Goal: Task Accomplishment & Management: Manage account settings

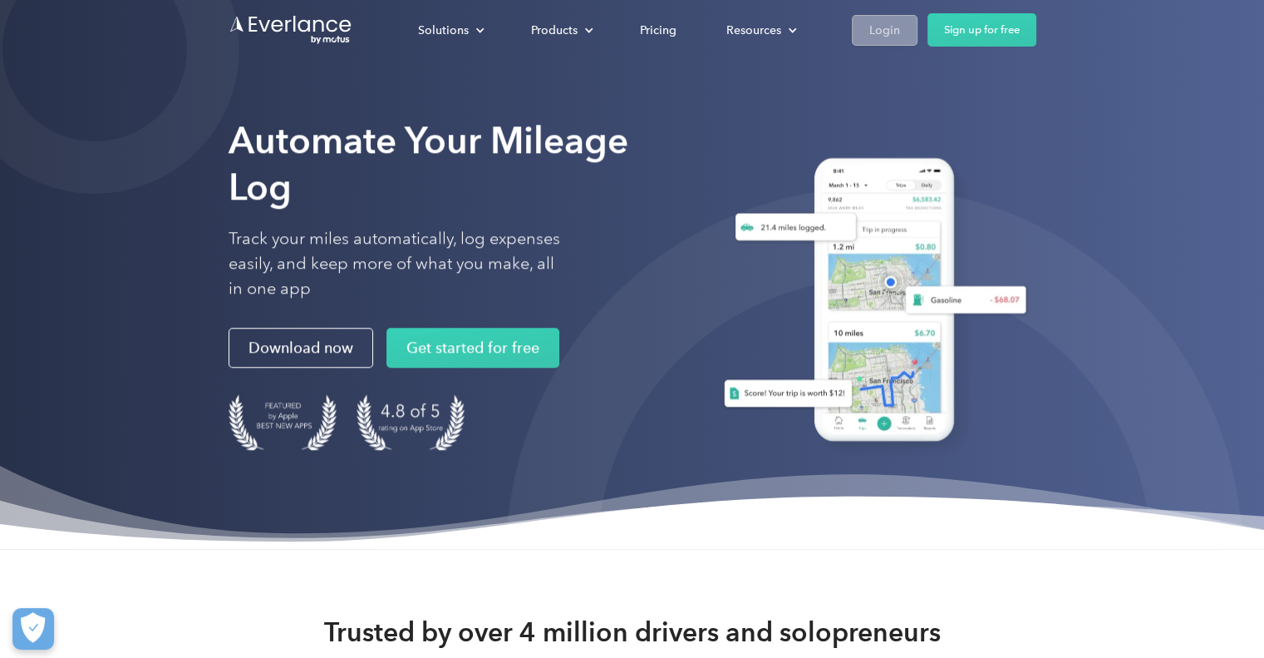
click at [871, 30] on div "Login" at bounding box center [884, 30] width 31 height 21
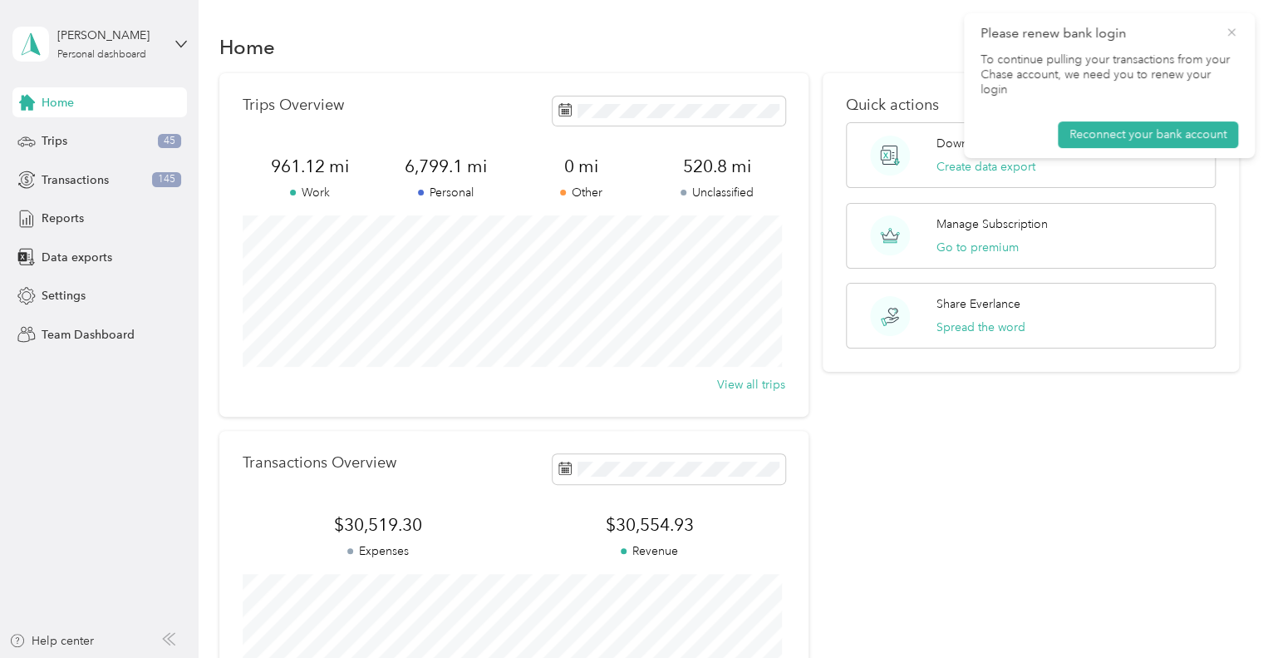
click at [1231, 32] on icon at bounding box center [1231, 31] width 7 height 7
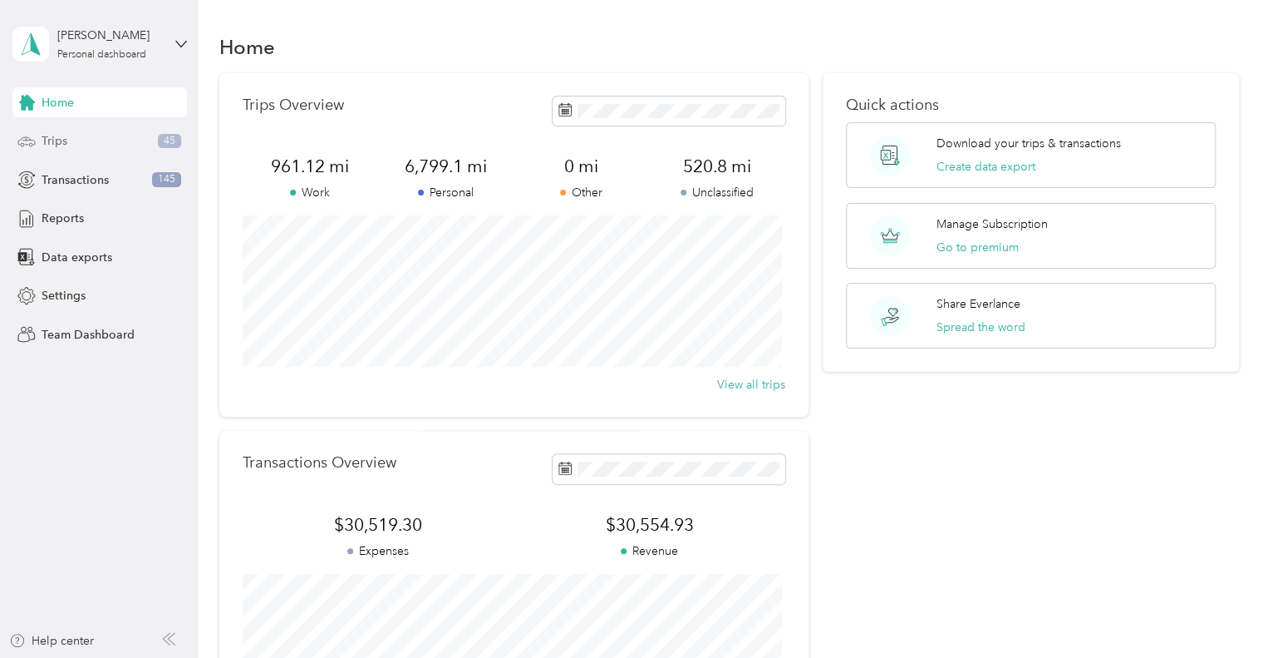
click at [57, 149] on span "Trips" at bounding box center [55, 140] width 26 height 17
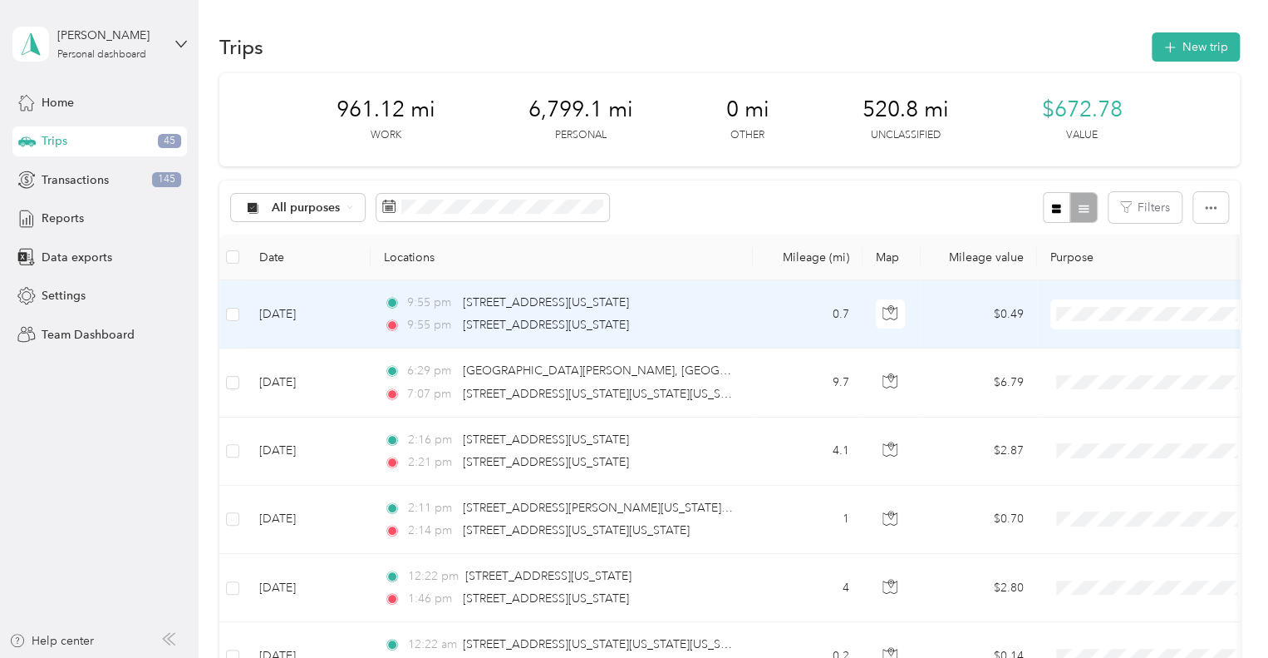
click at [743, 299] on td "9:55 pm 101–135 W 49th St, Manhattan, New York, NY 9:55 pm 737 9th Ave, Manhatt…" at bounding box center [562, 314] width 382 height 68
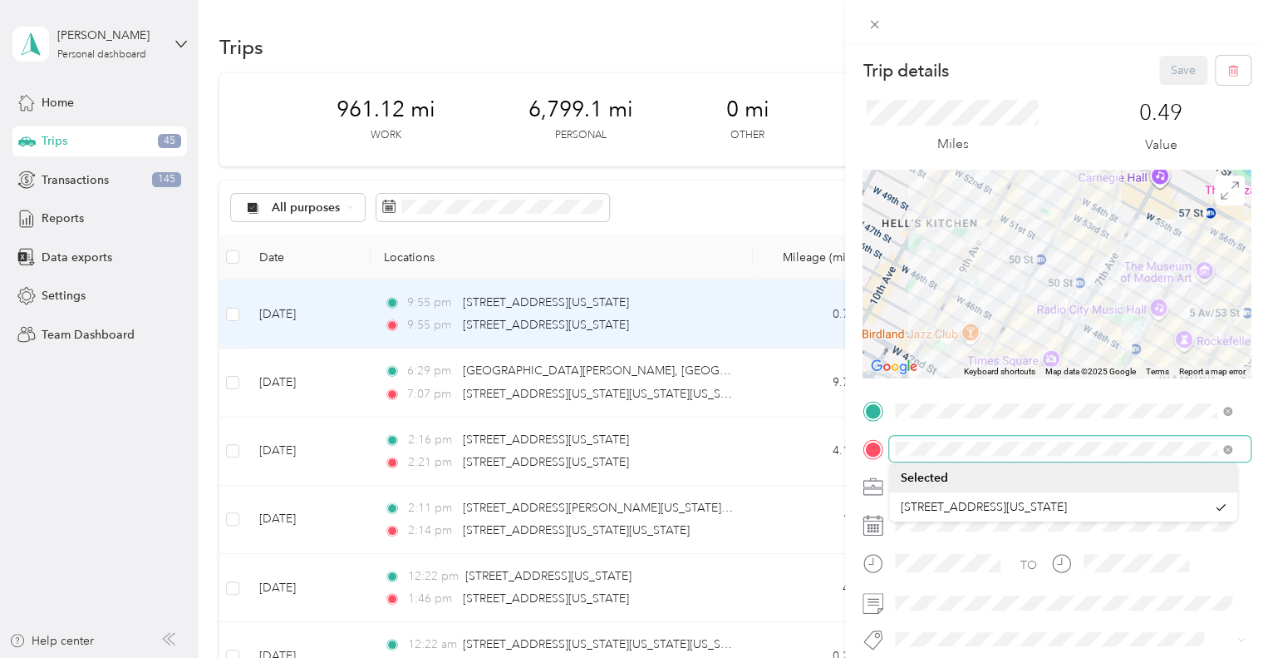
click at [891, 455] on span at bounding box center [1070, 449] width 362 height 27
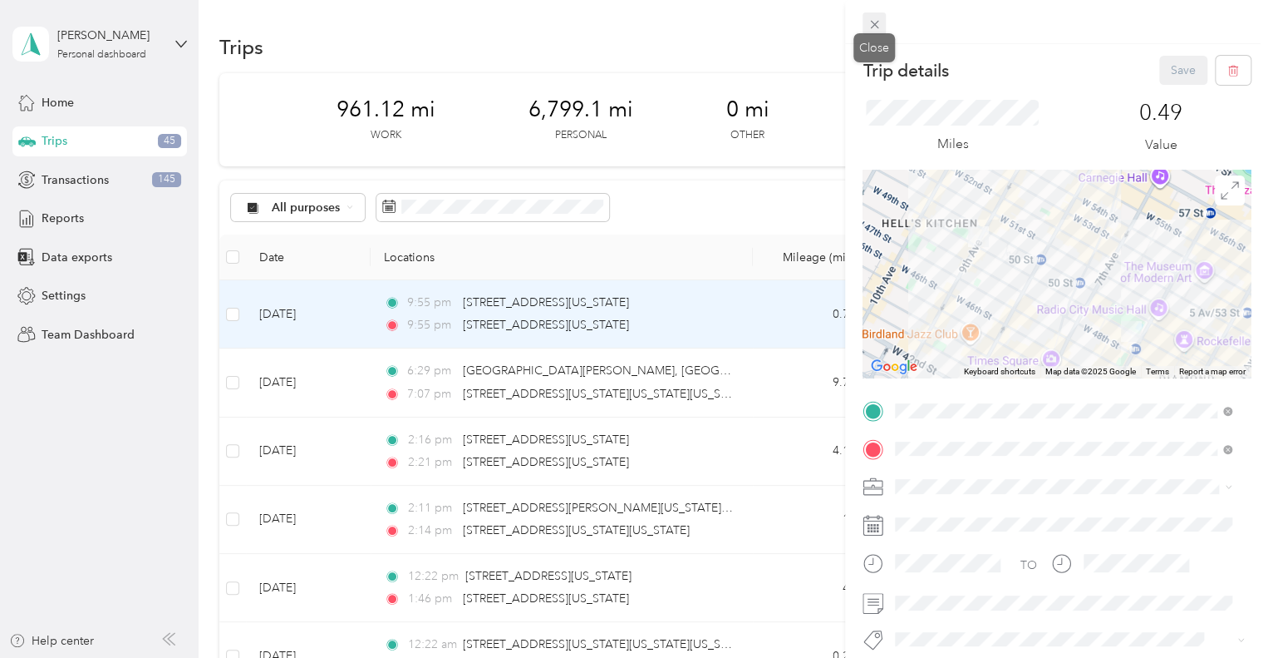
click at [878, 18] on icon at bounding box center [875, 24] width 14 height 14
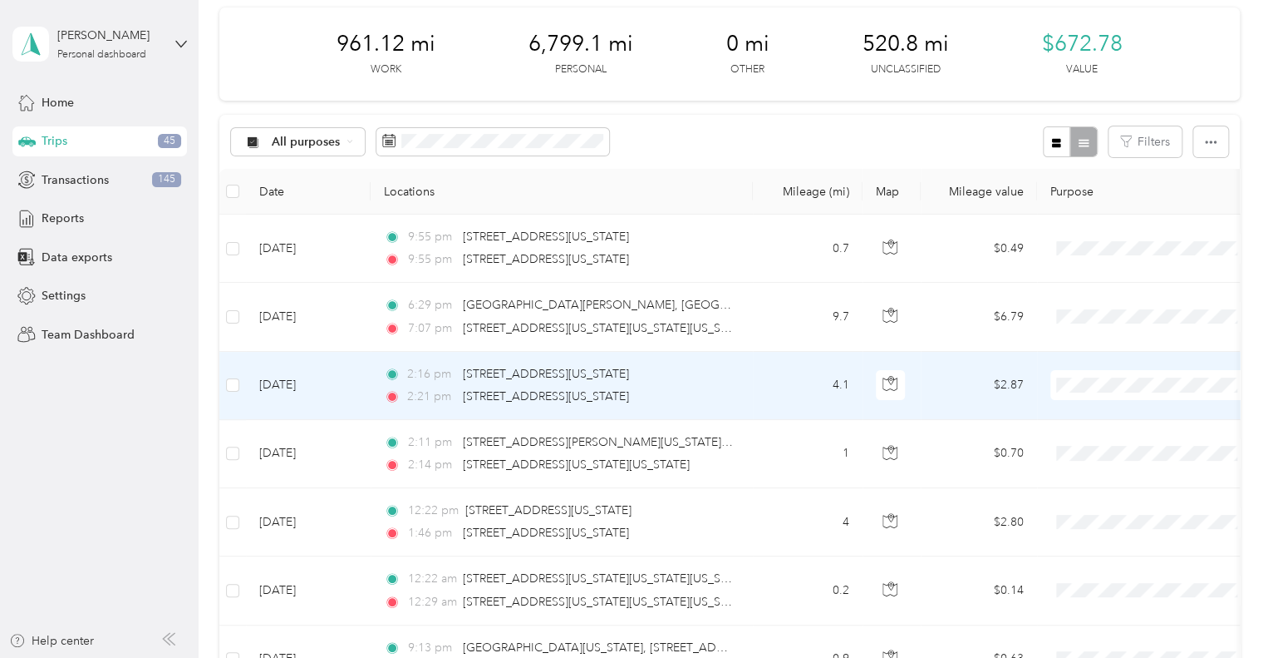
scroll to position [66, 0]
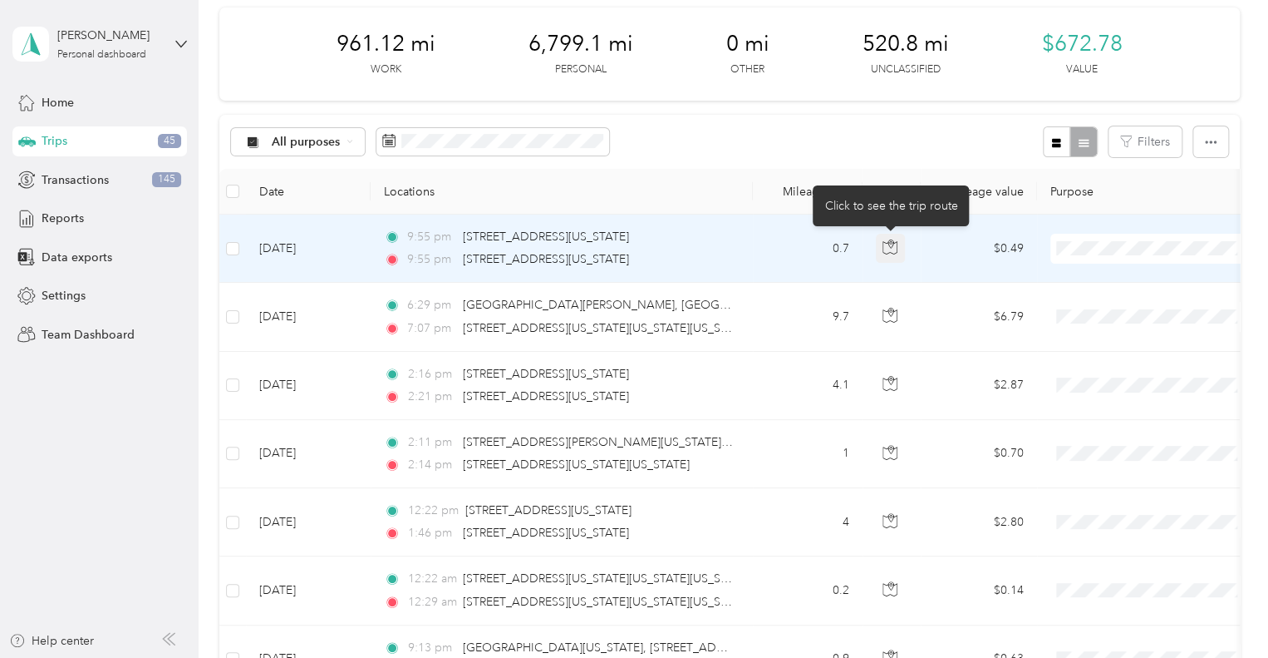
click at [898, 245] on icon "button" at bounding box center [891, 247] width 14 height 12
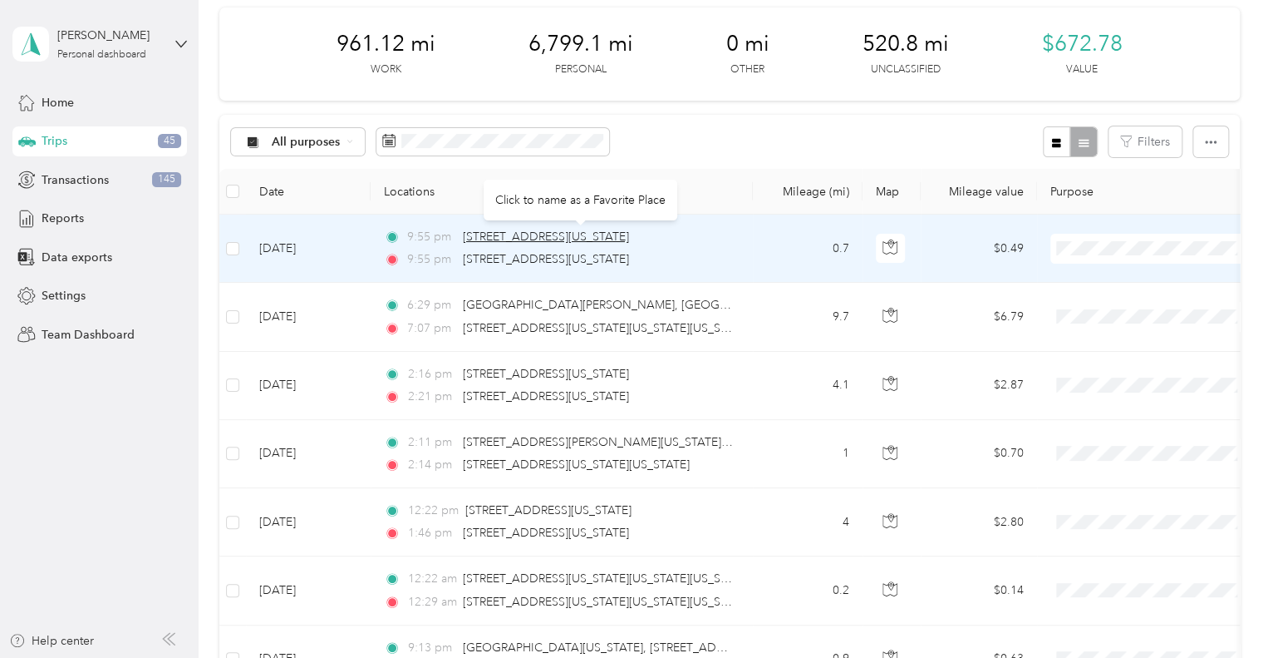
drag, startPoint x: 706, startPoint y: 241, endPoint x: 464, endPoint y: 239, distance: 241.9
click at [464, 239] on div "9:55 pm 101–135 W 49th St, Manhattan, New York, NY" at bounding box center [558, 237] width 349 height 18
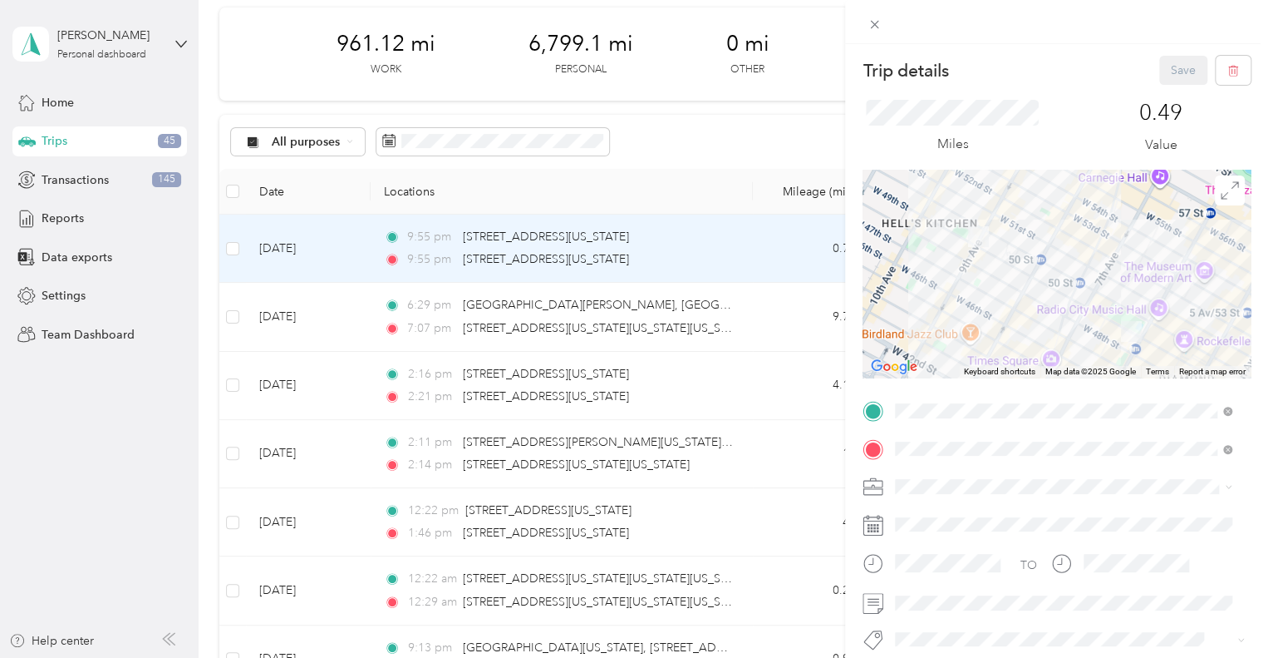
click at [734, 304] on div "Trip details Save This trip cannot be edited because it is either under review,…" at bounding box center [634, 329] width 1268 height 658
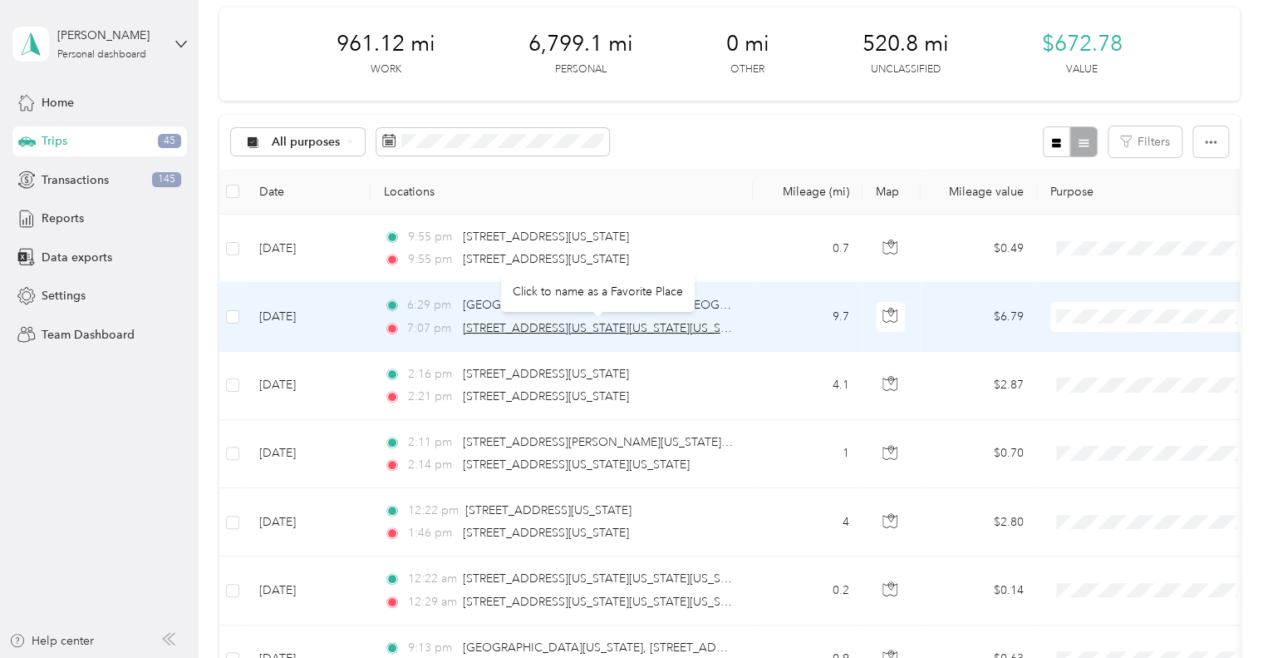
drag, startPoint x: 741, startPoint y: 325, endPoint x: 465, endPoint y: 333, distance: 275.3
click at [465, 333] on td "6:29 pm Meridian Road, Flushing Meadows, Queens, New York, Queens County, New Y…" at bounding box center [562, 317] width 382 height 68
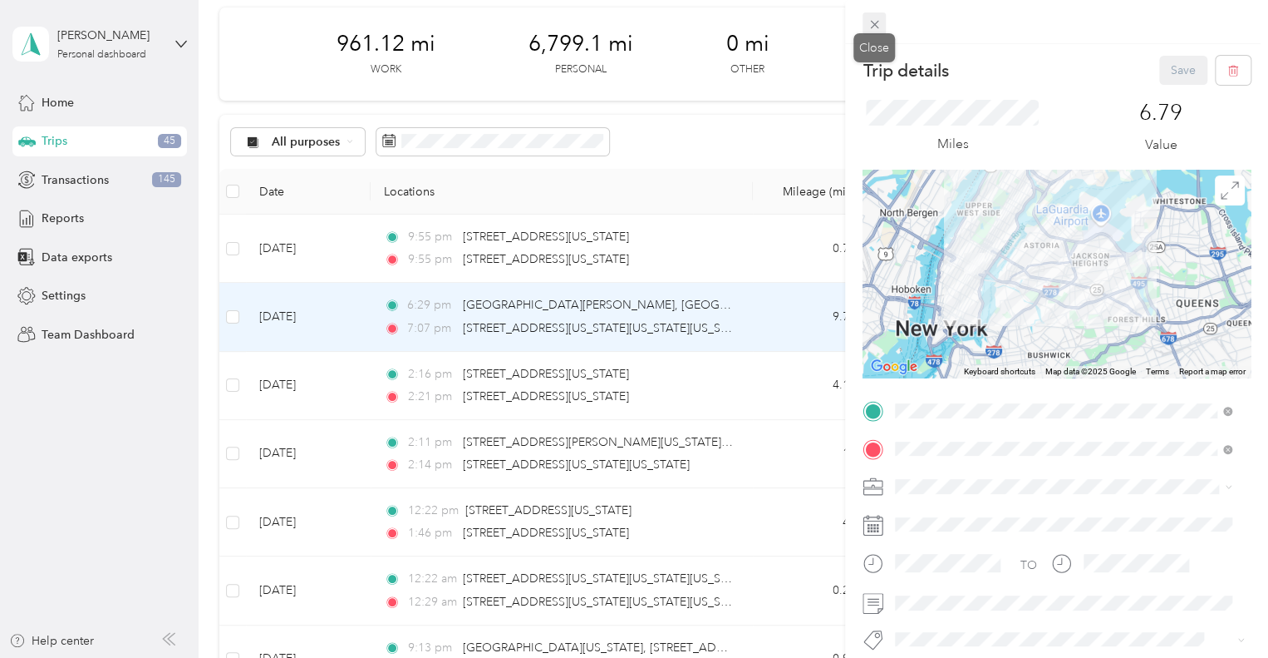
click at [868, 32] on icon at bounding box center [875, 24] width 14 height 14
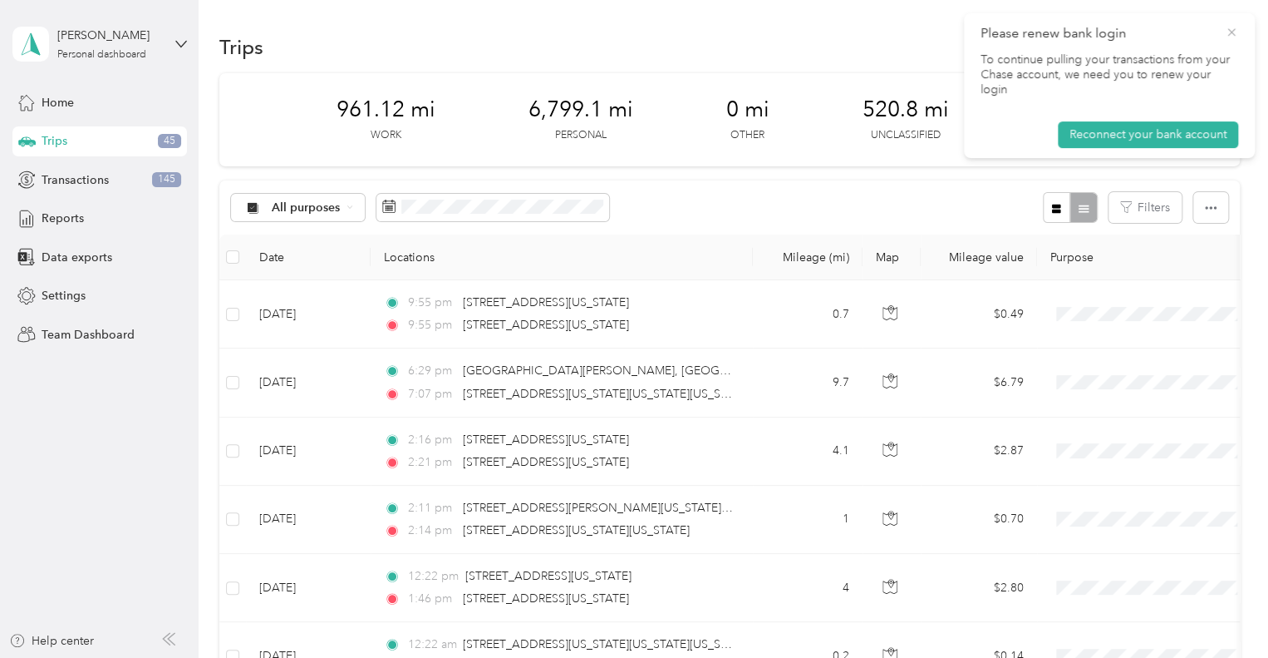
click at [1229, 36] on icon at bounding box center [1231, 32] width 13 height 15
